Goal: Check status: Check status

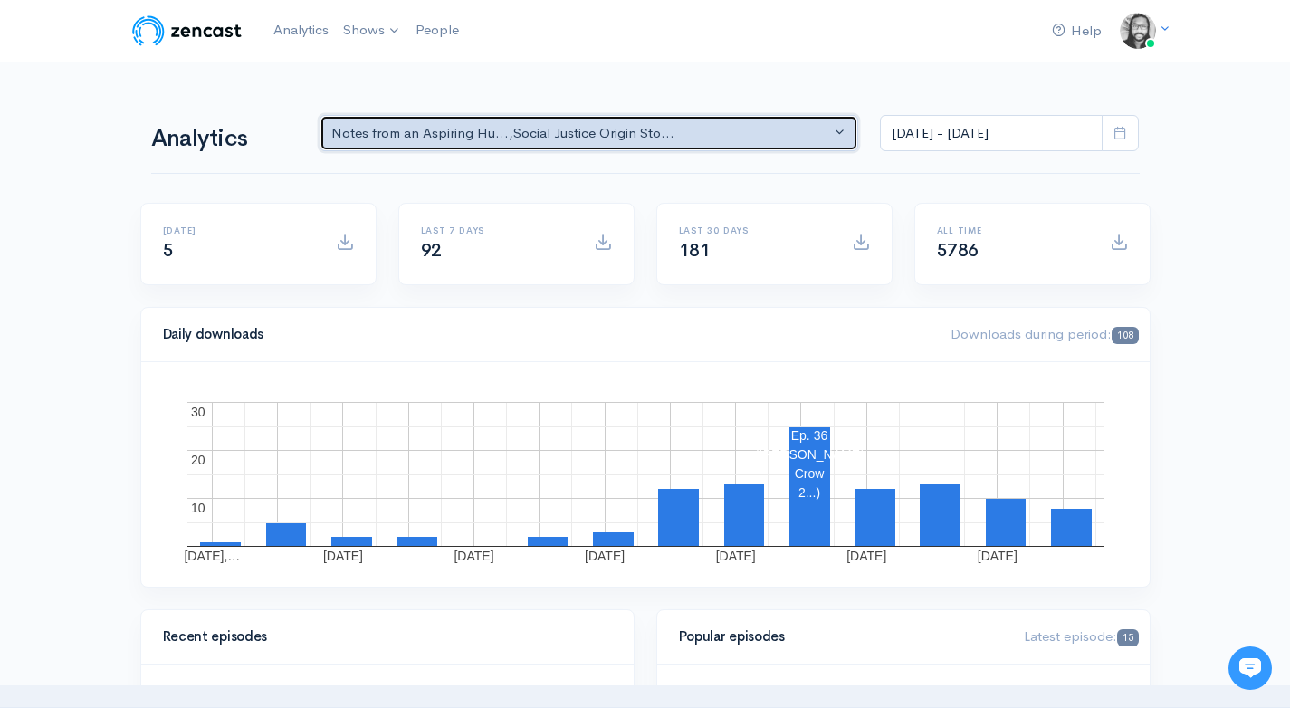
click at [368, 143] on button "Notes from an Aspiring Hu... , Social Justice Origin Sto..." at bounding box center [590, 133] width 540 height 37
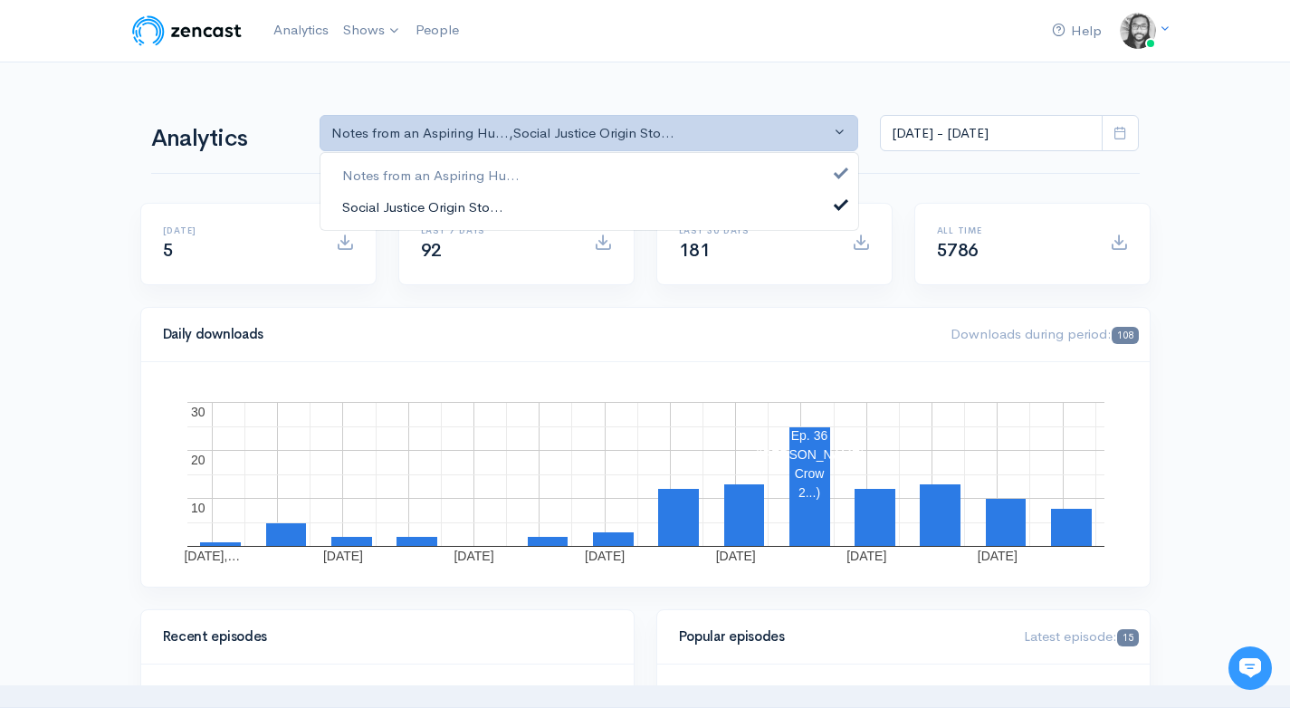
click at [372, 206] on span "Social Justice Origin Sto..." at bounding box center [422, 206] width 161 height 21
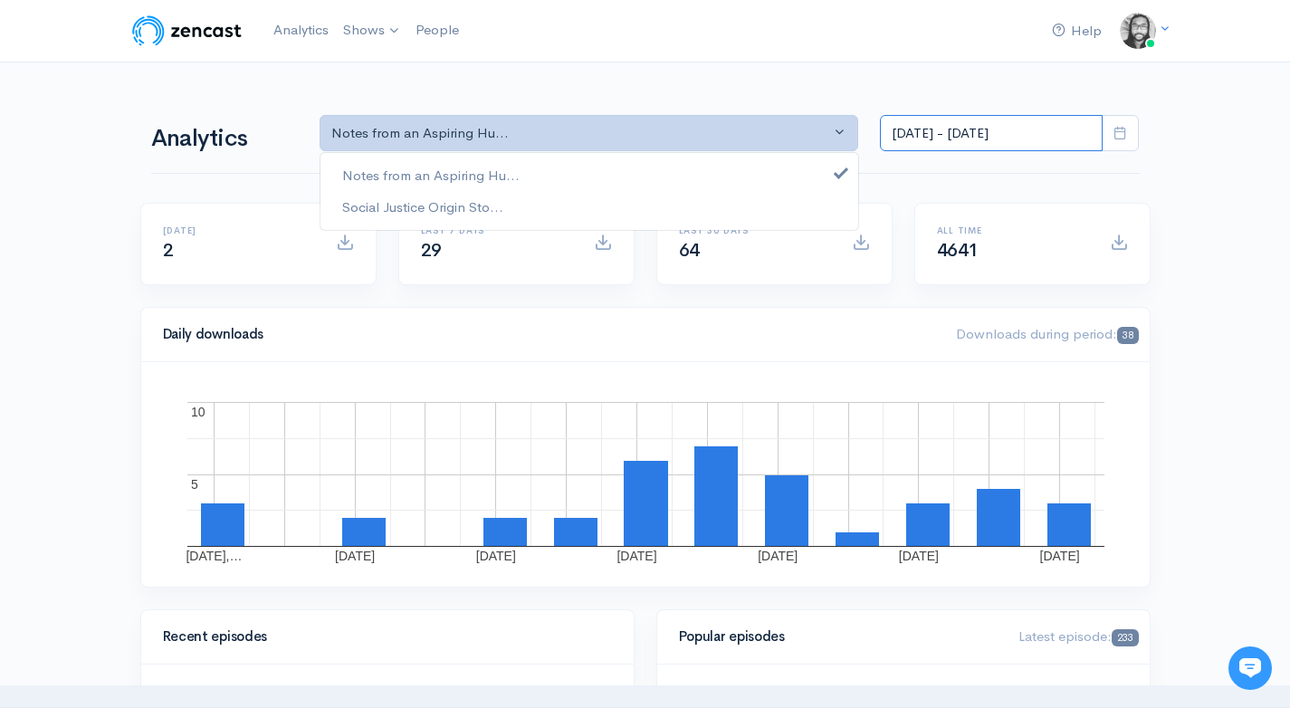
click at [965, 137] on input "[DATE] - [DATE]" at bounding box center [991, 133] width 223 height 37
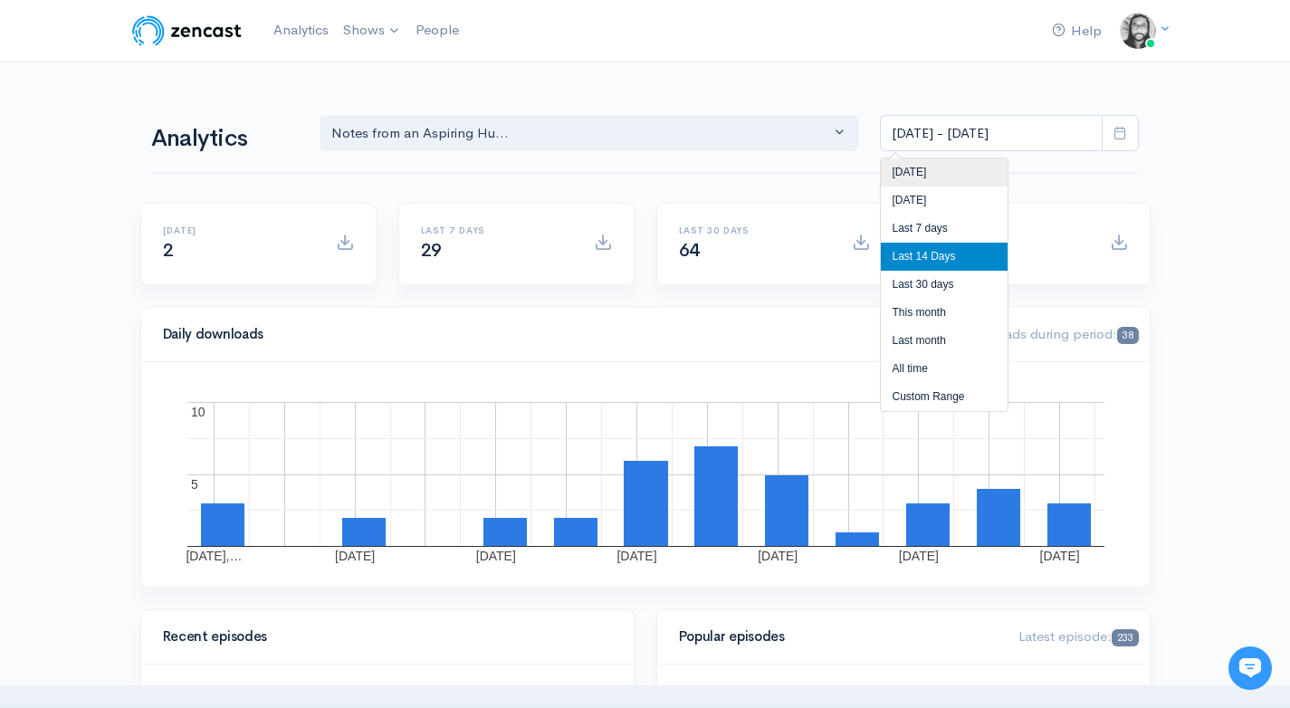
click at [963, 162] on li "[DATE]" at bounding box center [944, 172] width 127 height 28
type input "[DATE] - [DATE]"
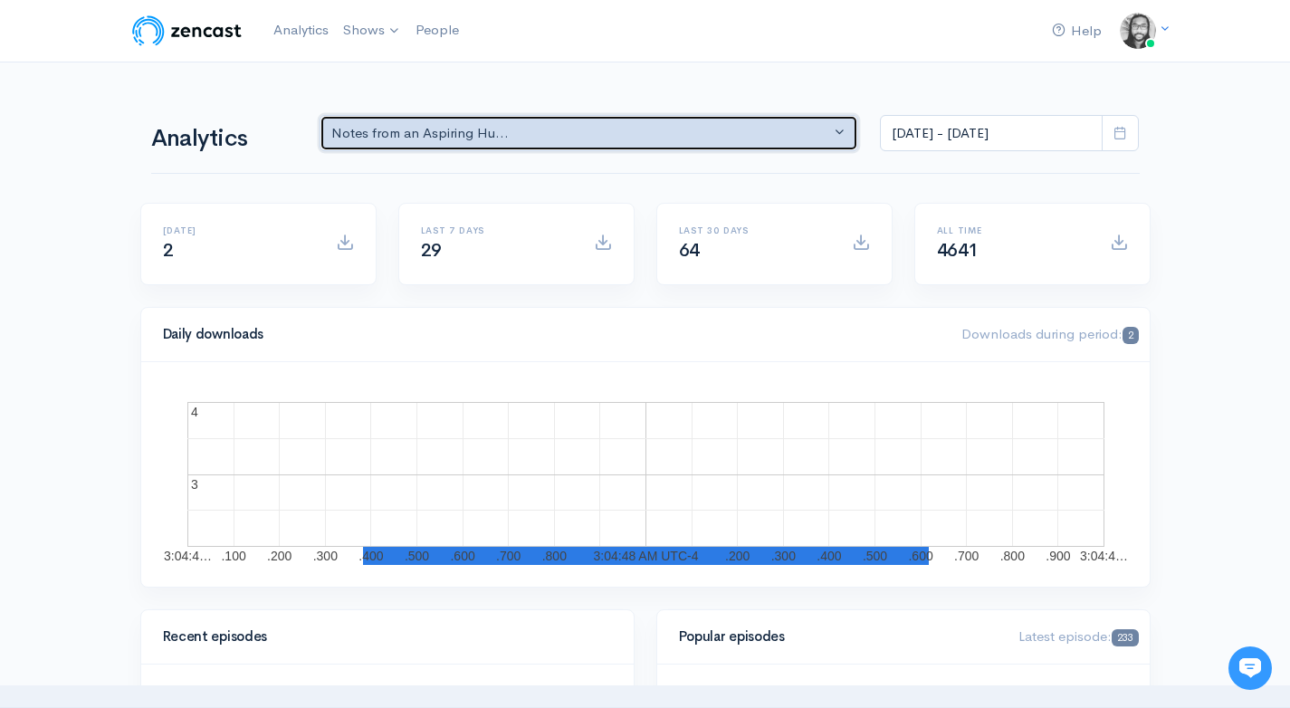
click at [670, 126] on div "Notes from an Aspiring Hu..." at bounding box center [581, 133] width 500 height 21
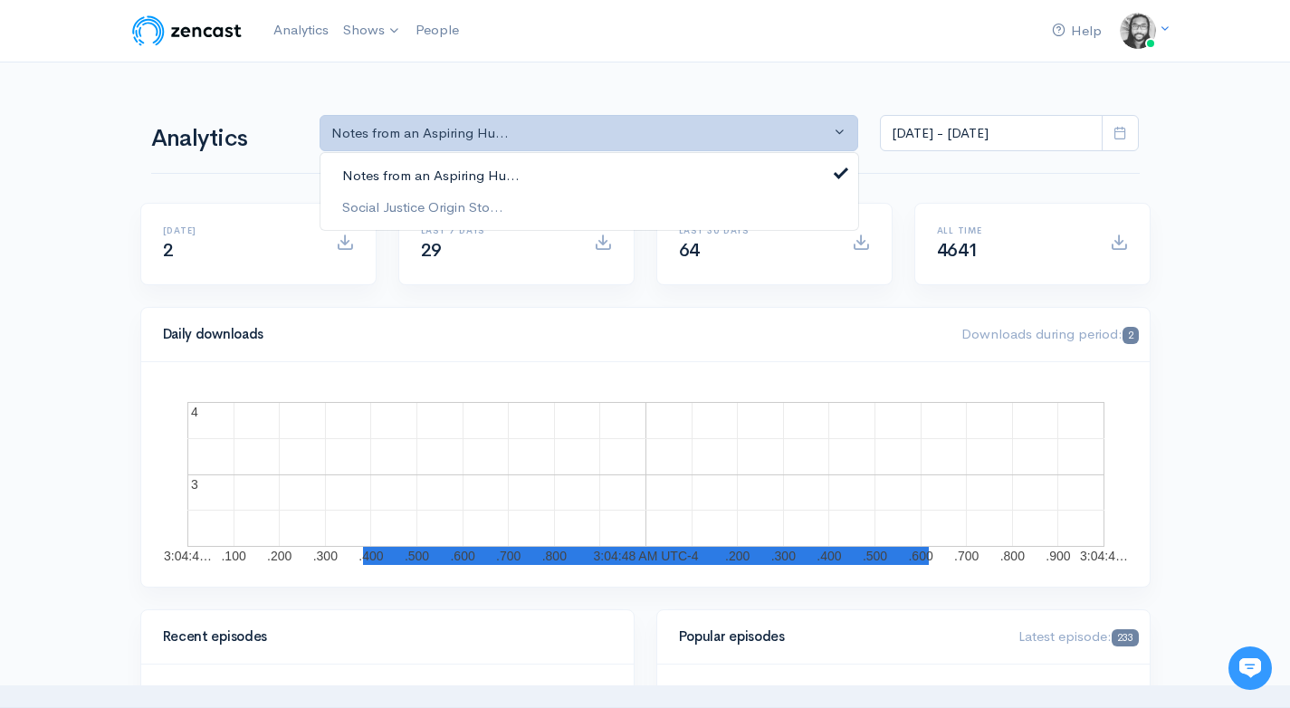
click at [661, 165] on link "Notes from an Aspiring Hu..." at bounding box center [590, 176] width 538 height 32
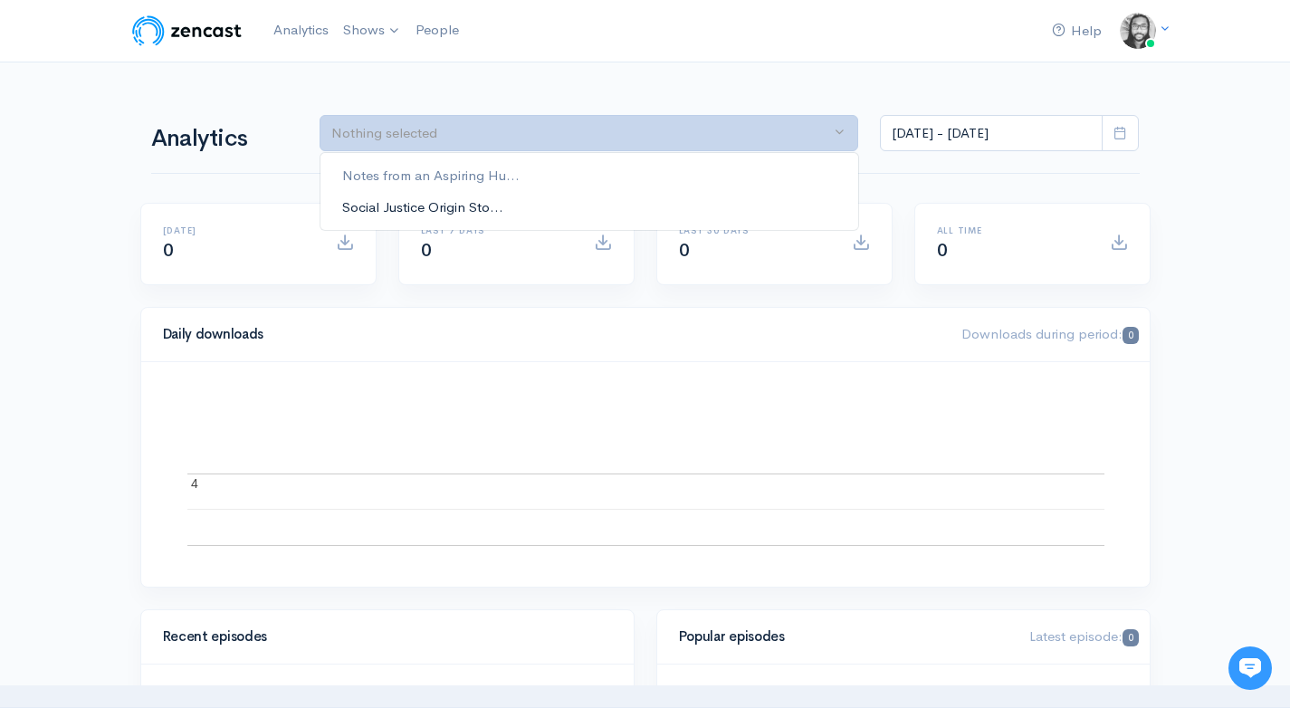
click at [660, 196] on link "Social Justice Origin Sto..." at bounding box center [590, 207] width 538 height 32
select select "14701"
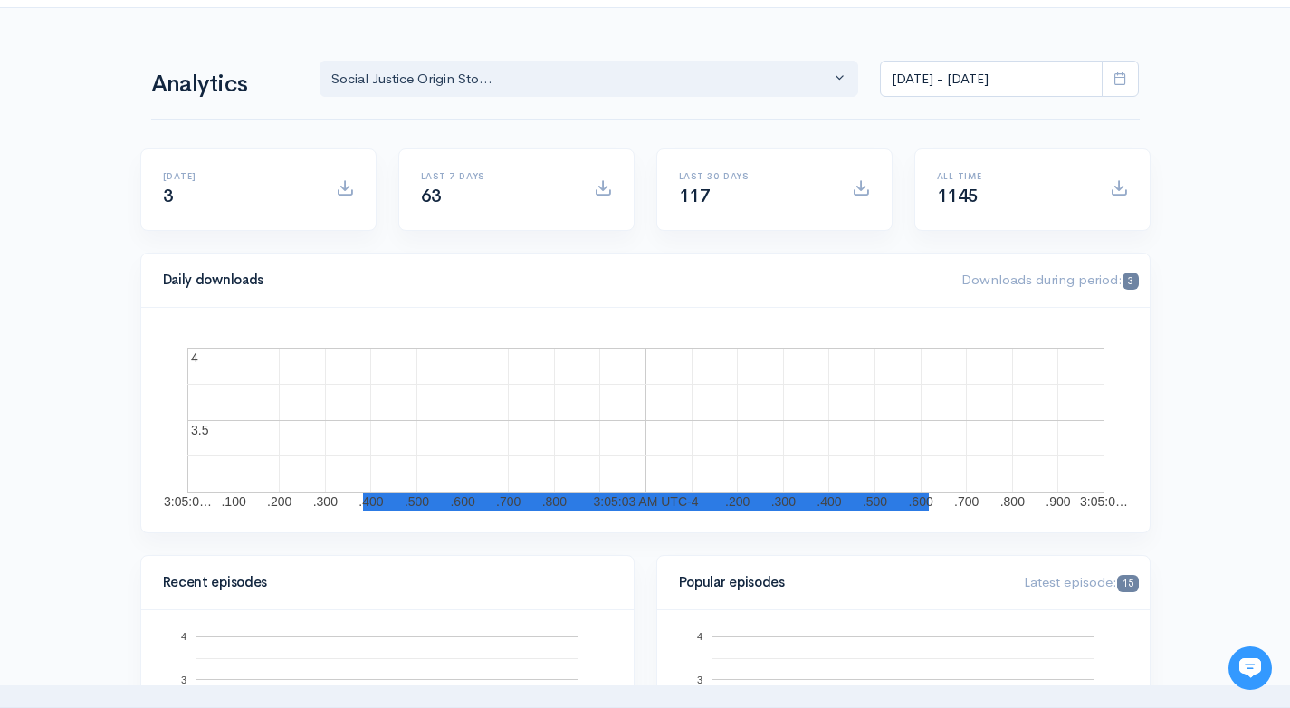
scroll to position [189, 0]
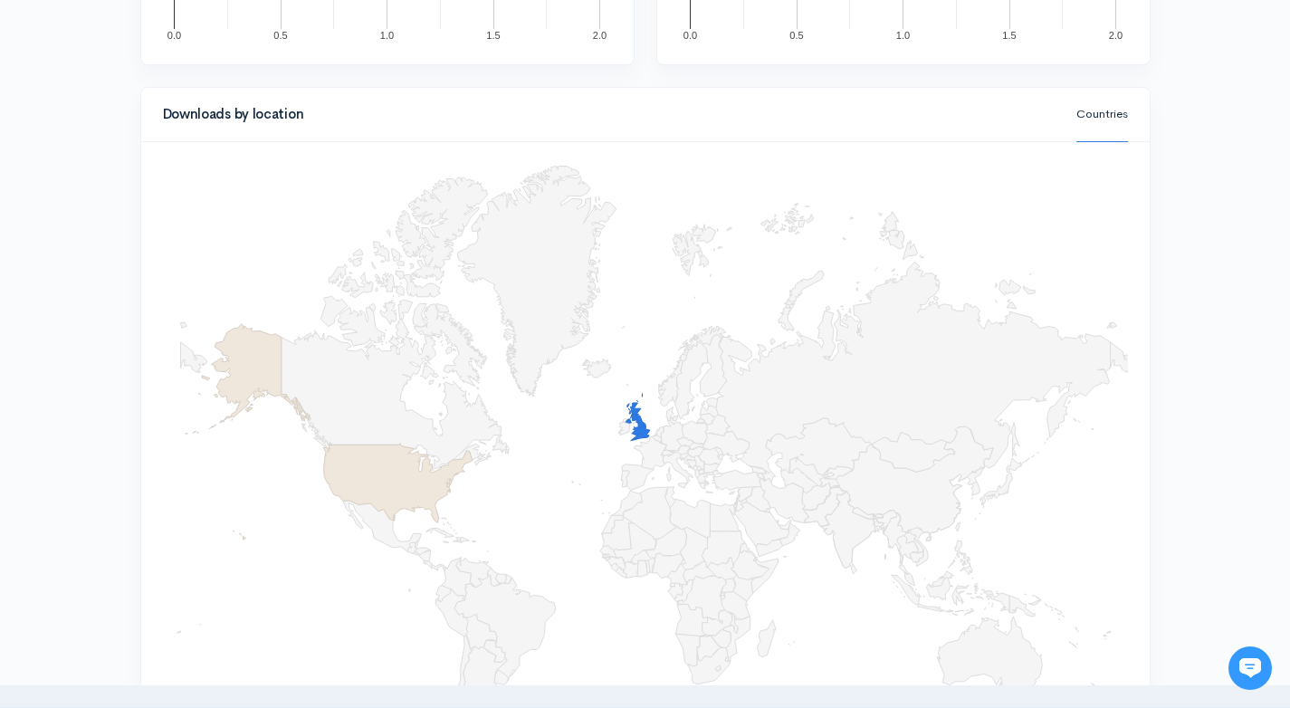
scroll to position [1387, 0]
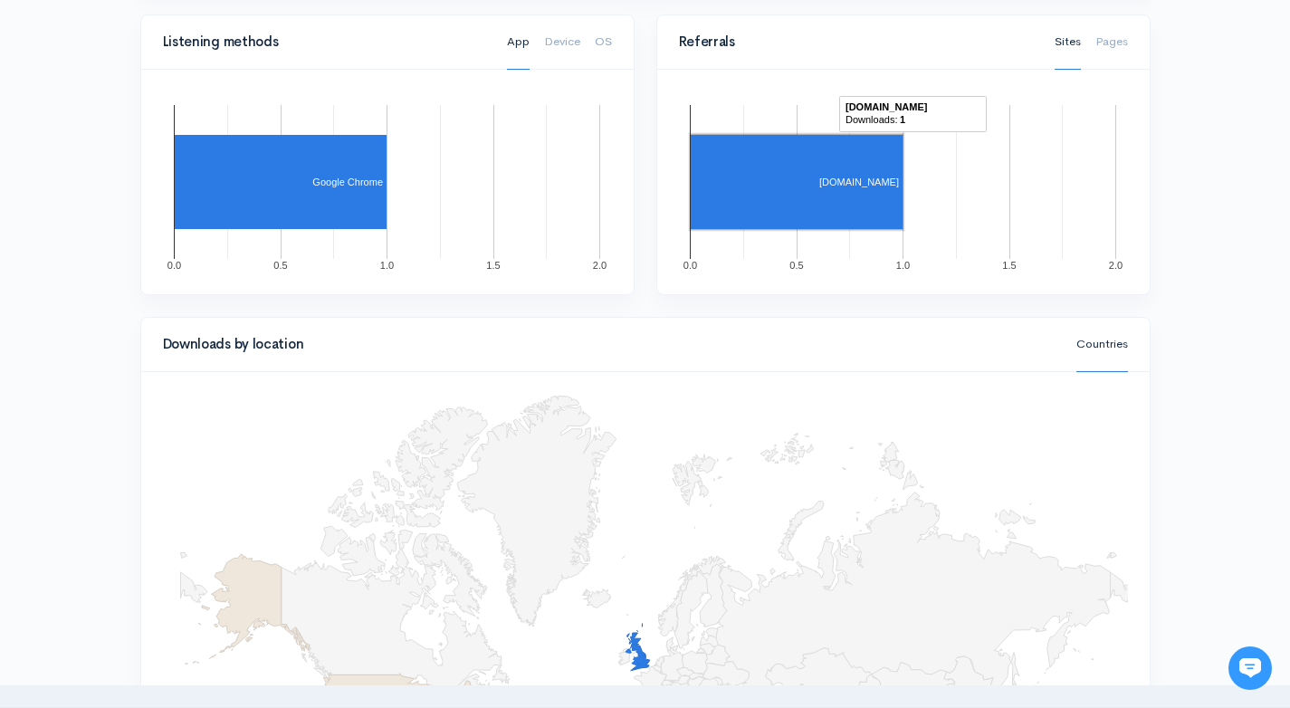
click at [840, 188] on rect "A chart." at bounding box center [797, 182] width 212 height 94
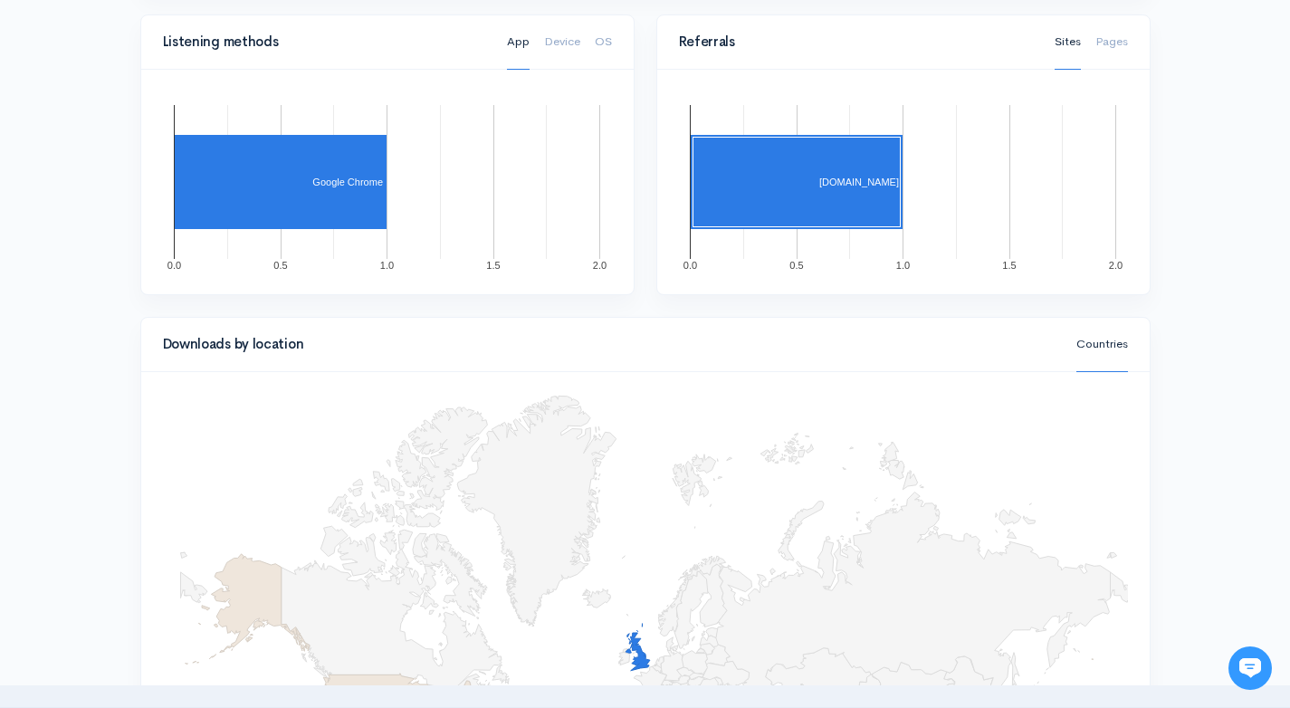
click at [844, 187] on rect "A chart." at bounding box center [837, 182] width 123 height 10
click at [839, 184] on rect "A chart." at bounding box center [837, 182] width 123 height 10
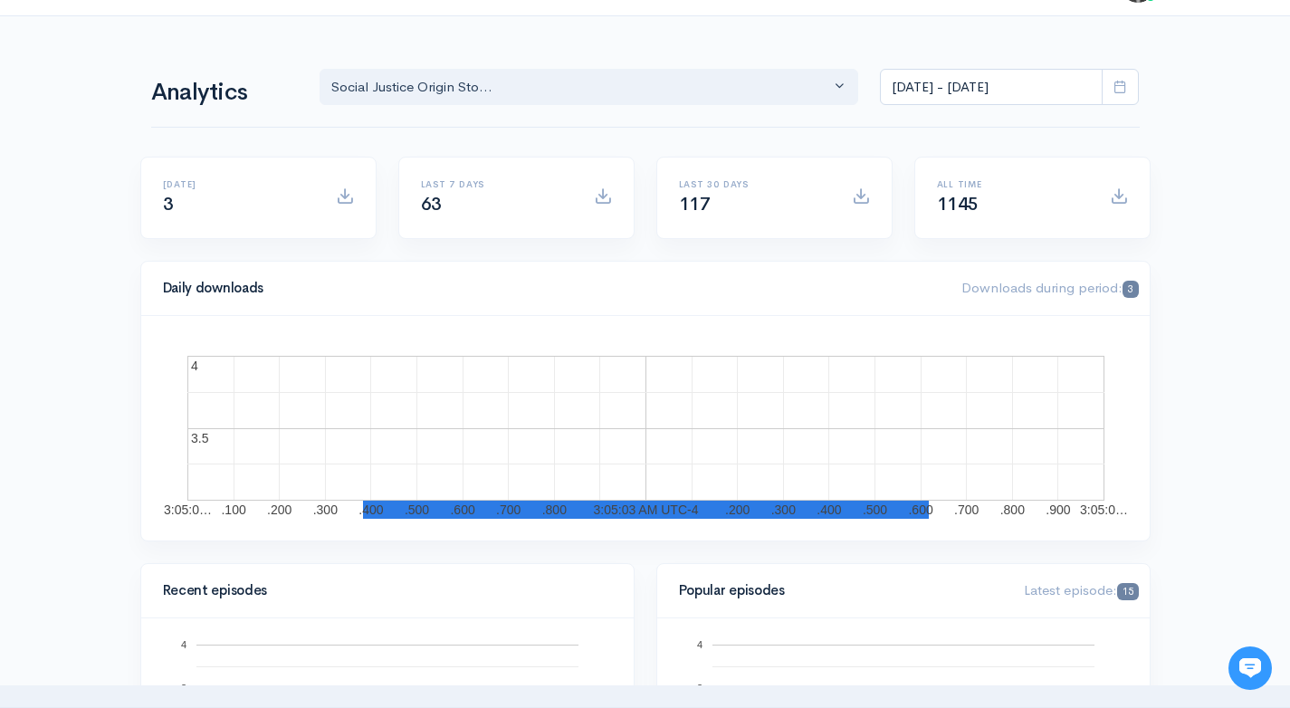
scroll to position [0, 0]
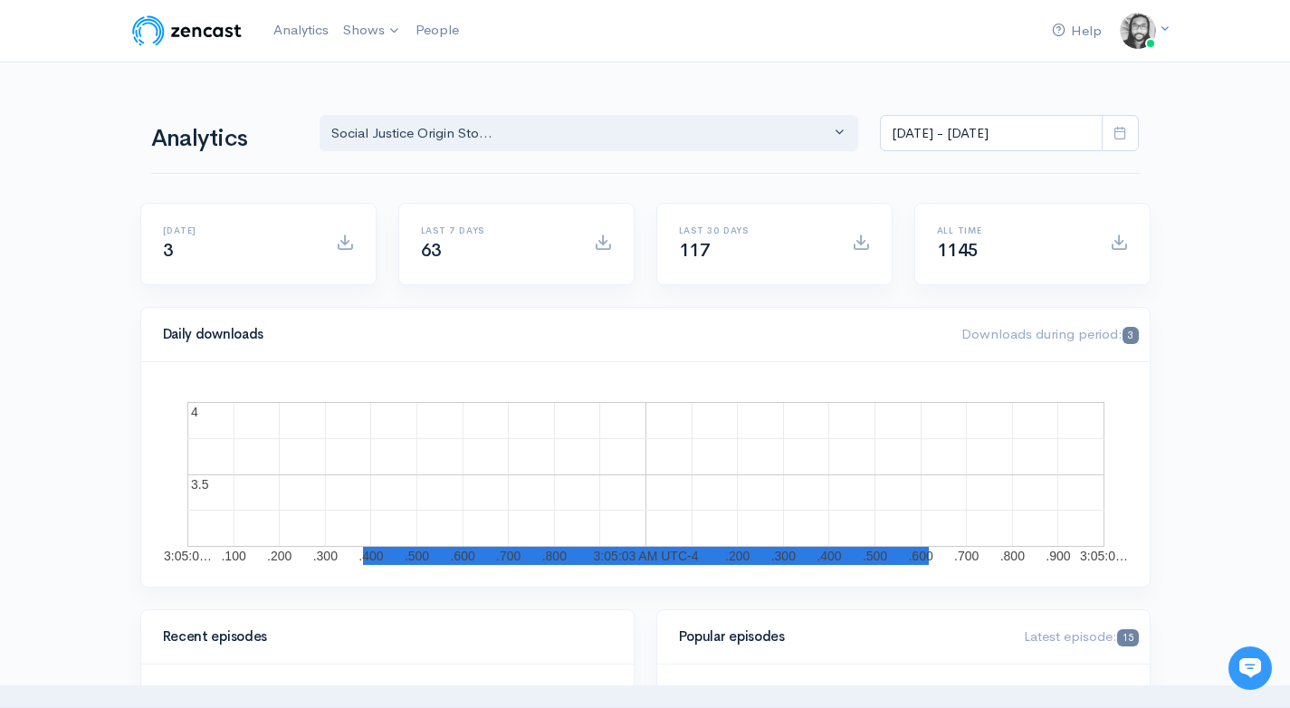
click at [349, 161] on div "Analytics Notes from an Aspiring Hu... Social Justice Origin Sto... Social Just…" at bounding box center [645, 131] width 989 height 87
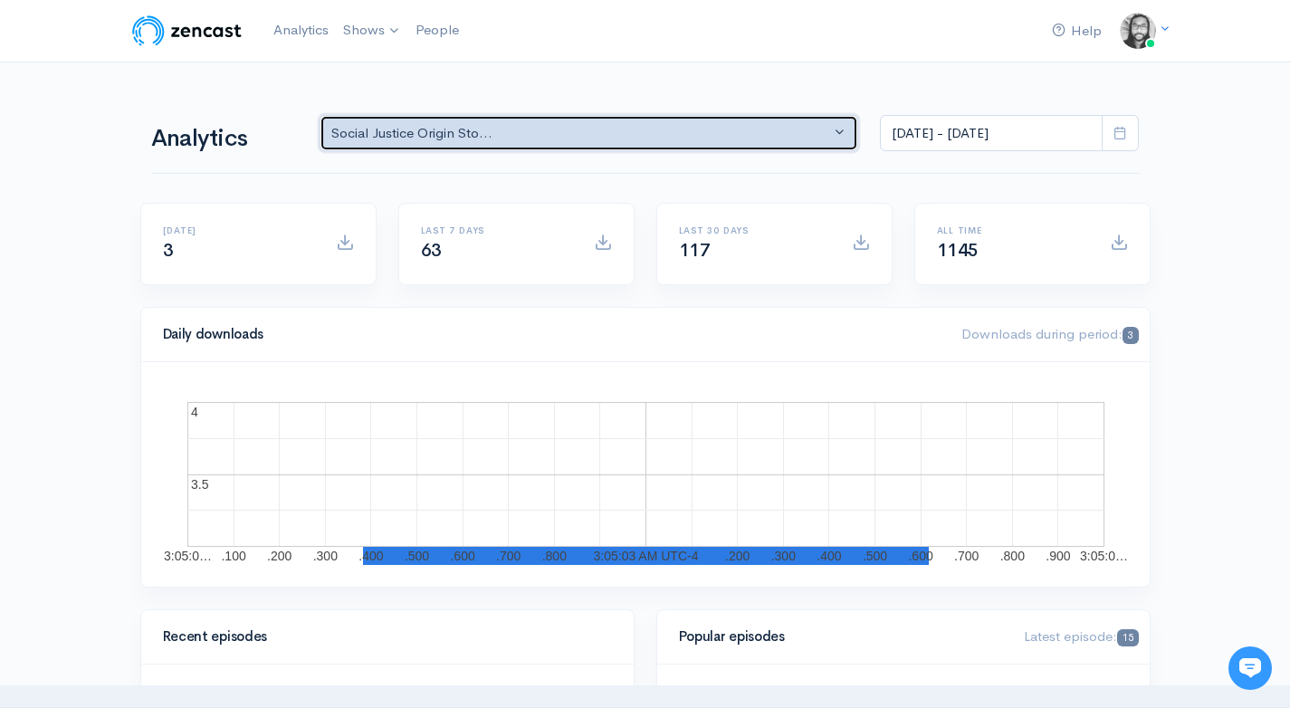
click at [364, 139] on div "Social Justice Origin Sto..." at bounding box center [581, 133] width 500 height 21
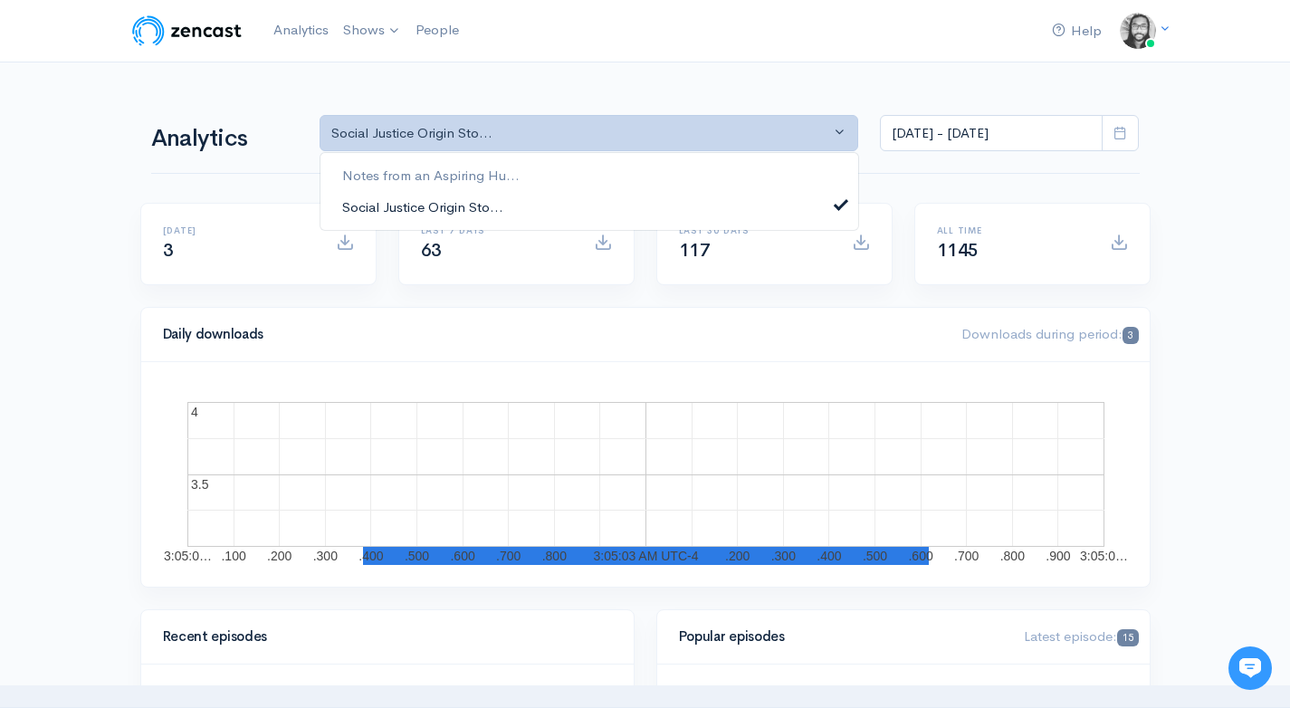
click at [383, 202] on span "Social Justice Origin Sto..." at bounding box center [422, 206] width 161 height 21
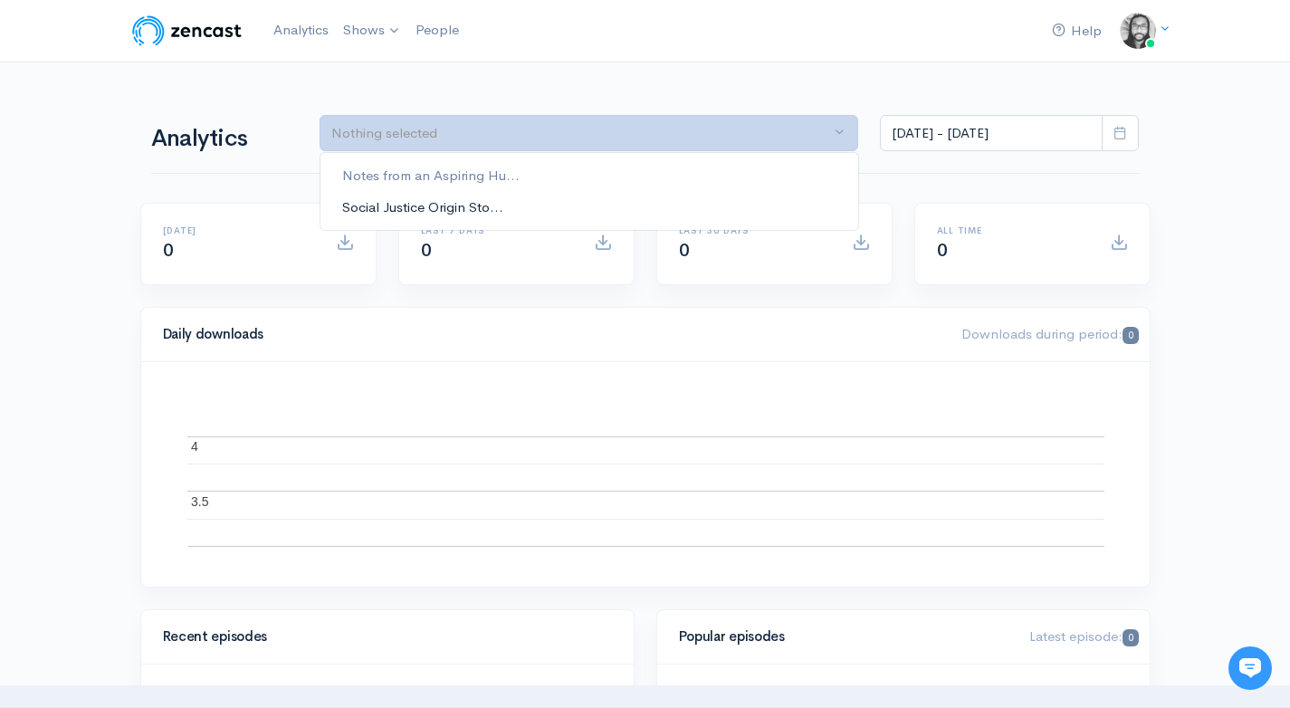
click at [383, 202] on span "Social Justice Origin Sto..." at bounding box center [422, 206] width 161 height 21
select select "14701"
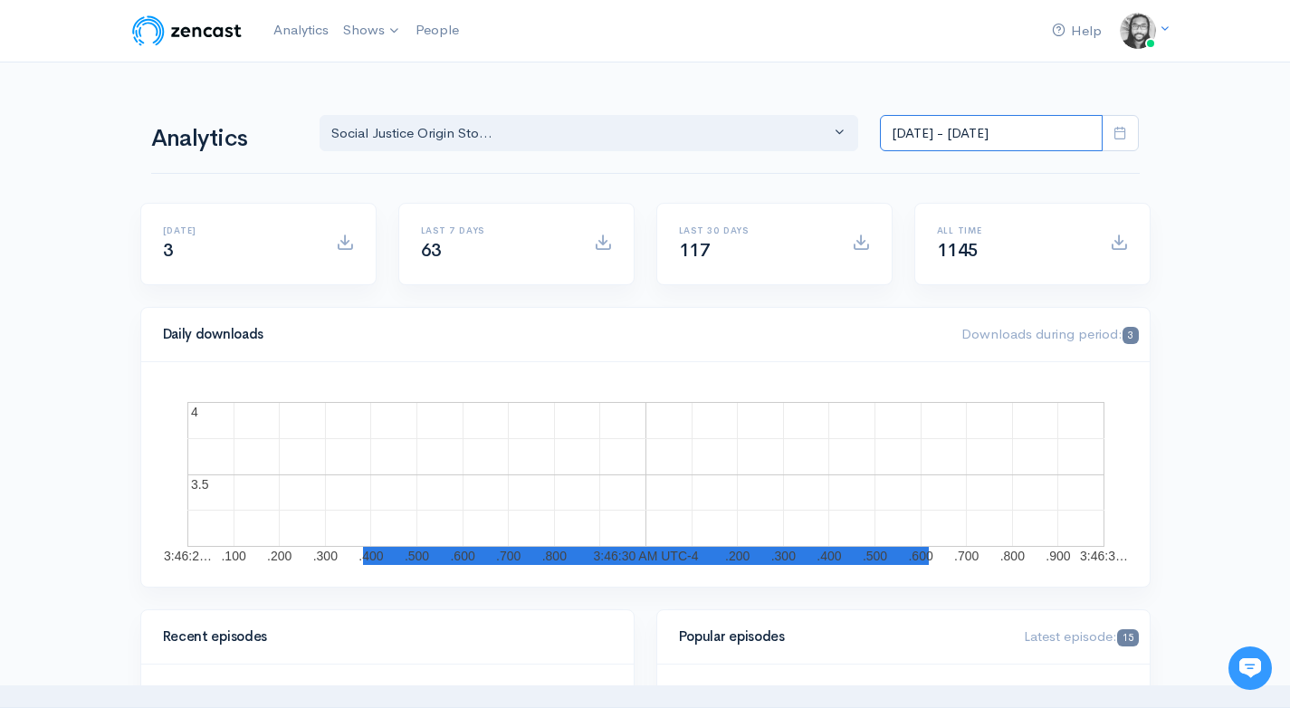
click at [1034, 141] on input "[DATE] - [DATE]" at bounding box center [991, 133] width 223 height 37
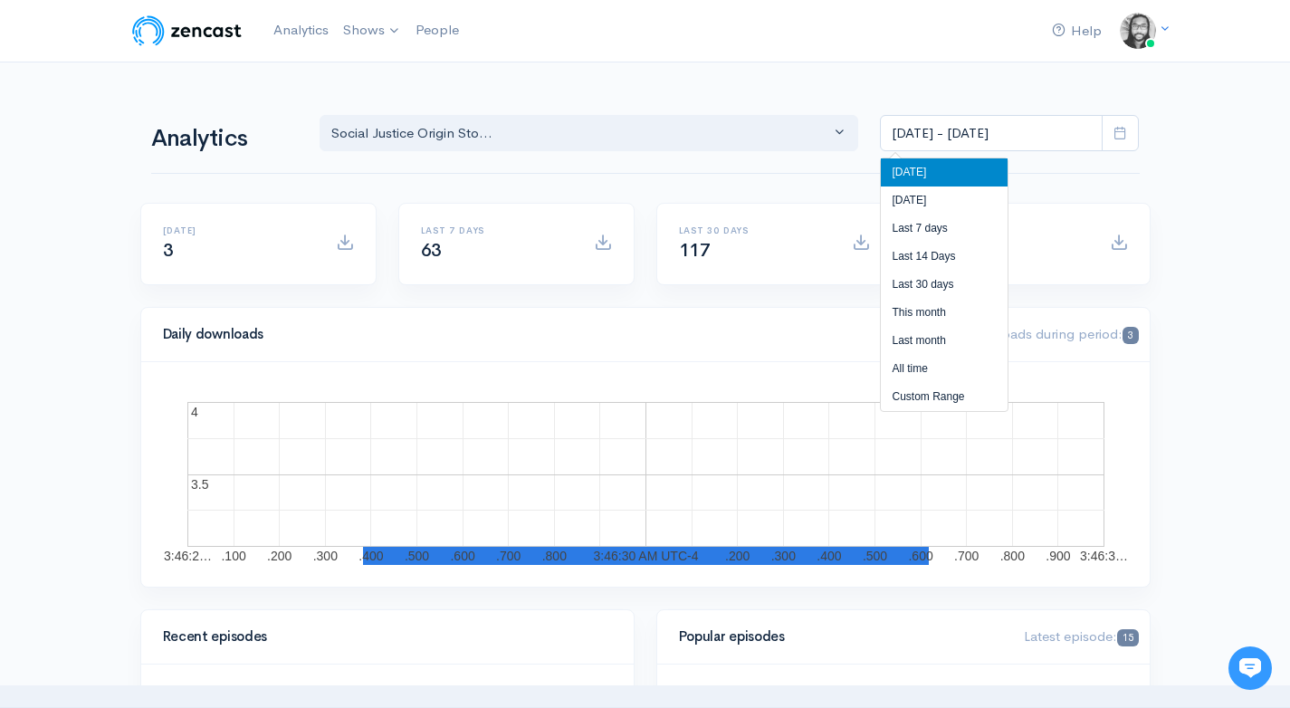
click at [985, 172] on li "[DATE]" at bounding box center [944, 172] width 127 height 28
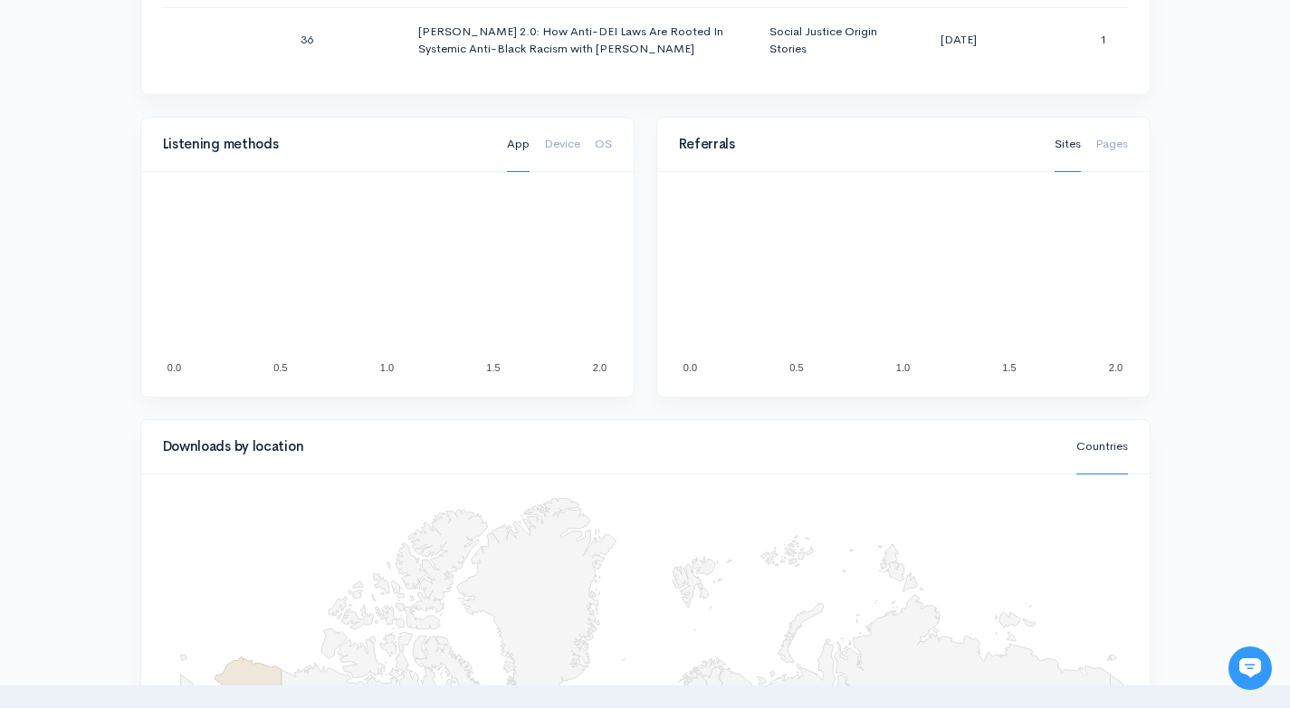
scroll to position [1261, 0]
